Goal: Obtain resource: Obtain resource

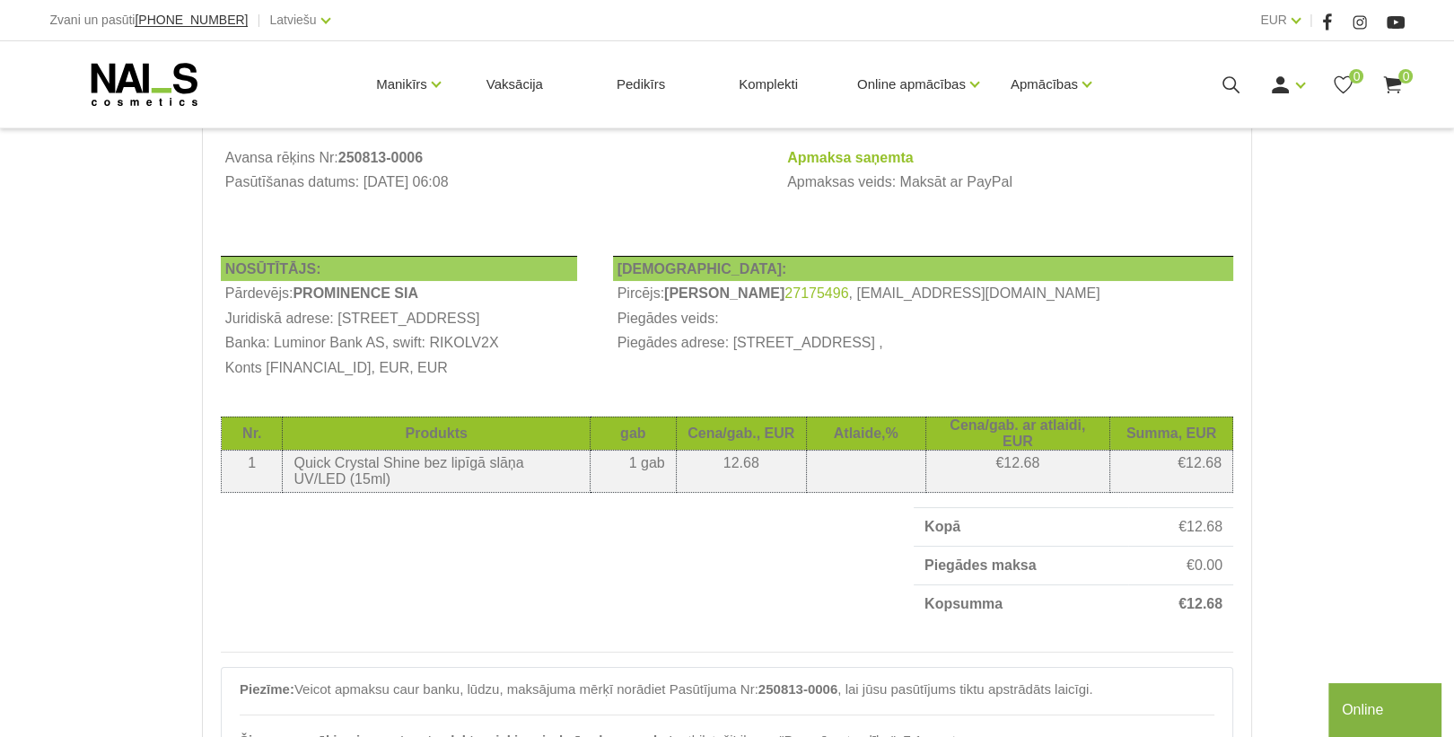
scroll to position [287, 0]
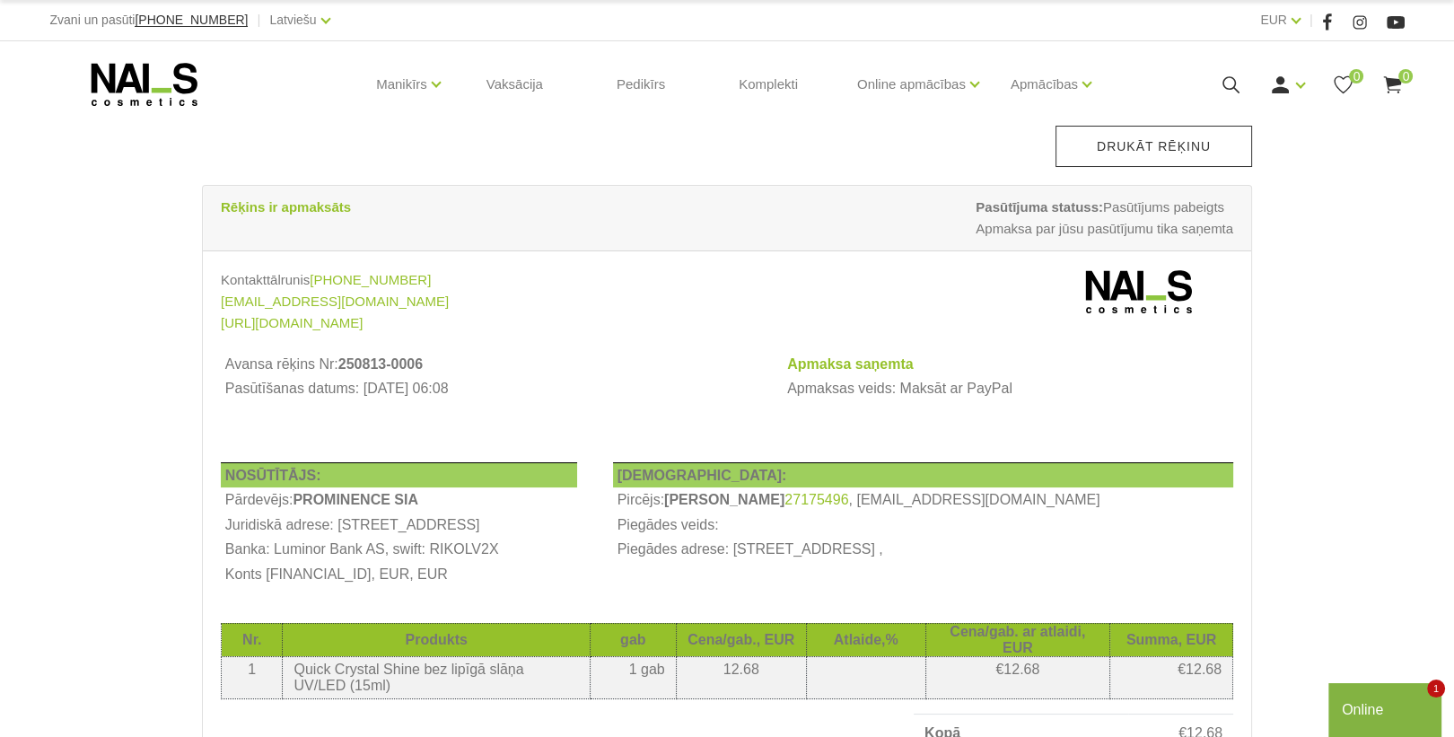
click at [1196, 155] on link "Drukāt rēķinu" at bounding box center [1153, 146] width 197 height 41
